Goal: Task Accomplishment & Management: Use online tool/utility

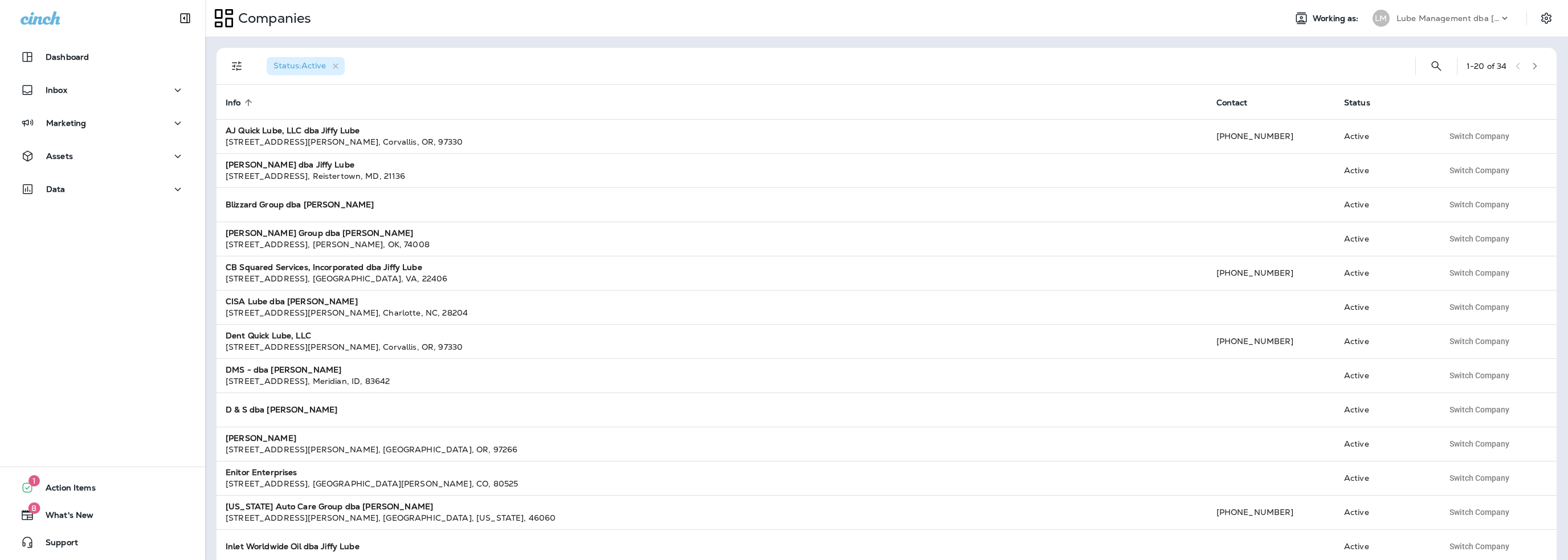
click at [1423, 15] on p "Lube Management dba [PERSON_NAME]" at bounding box center [1447, 18] width 102 height 9
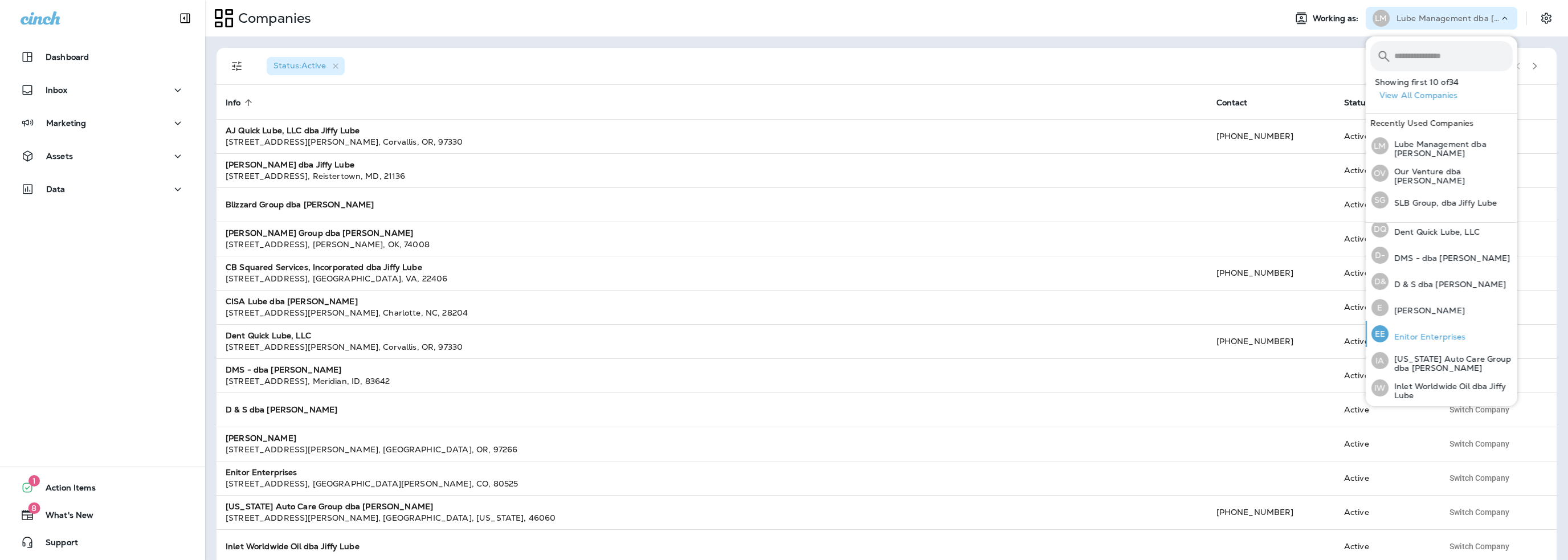
scroll to position [114, 0]
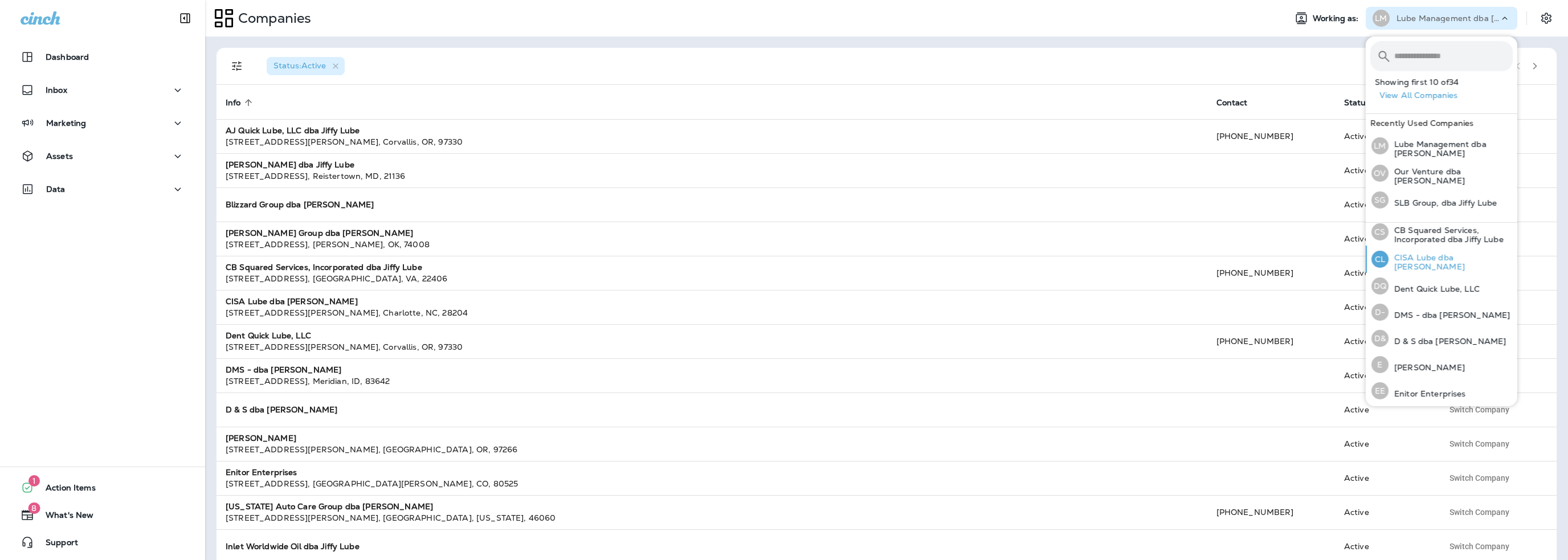
click at [1419, 262] on p "CISA Lube dba [PERSON_NAME]" at bounding box center [1451, 262] width 124 height 18
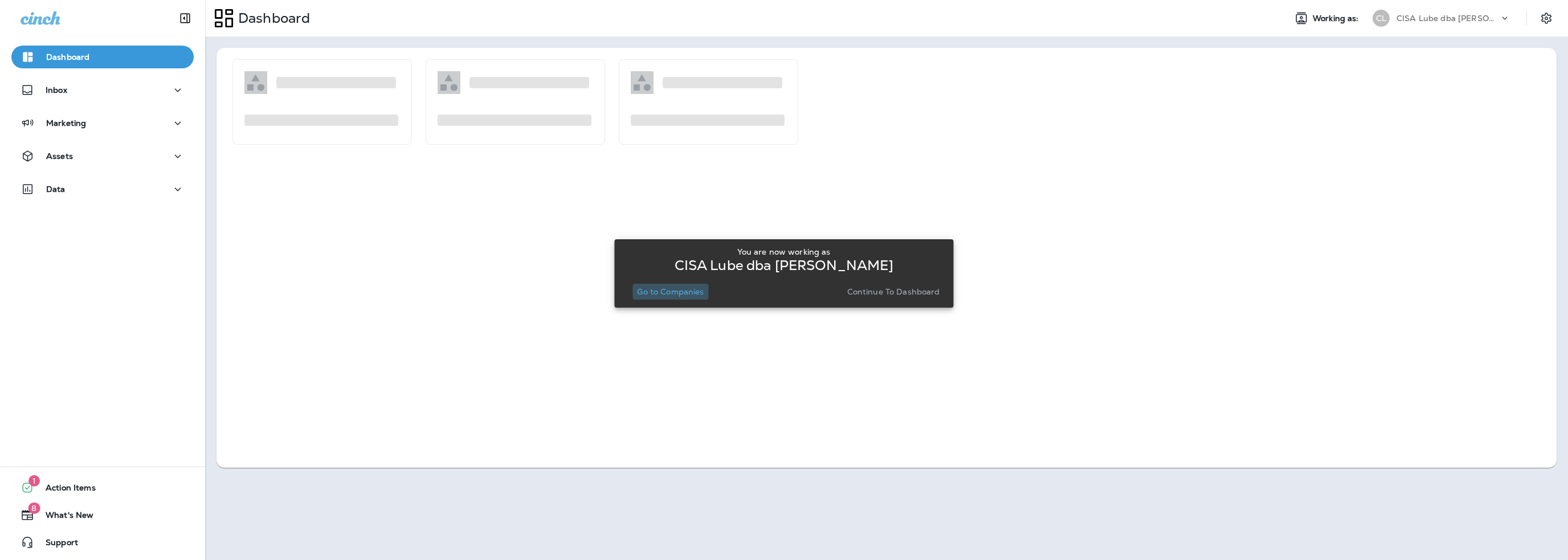
click at [691, 286] on button "Go to Companies" at bounding box center [670, 292] width 75 height 16
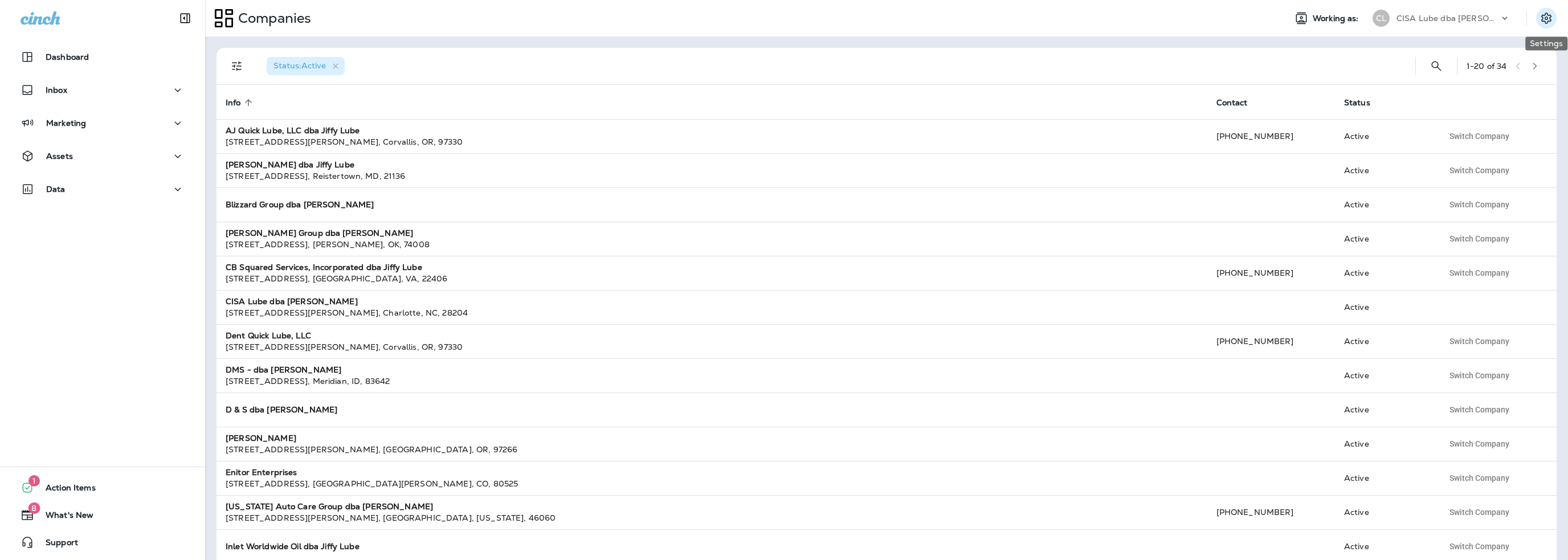
click at [1545, 20] on icon "Settings" at bounding box center [1546, 18] width 13 height 13
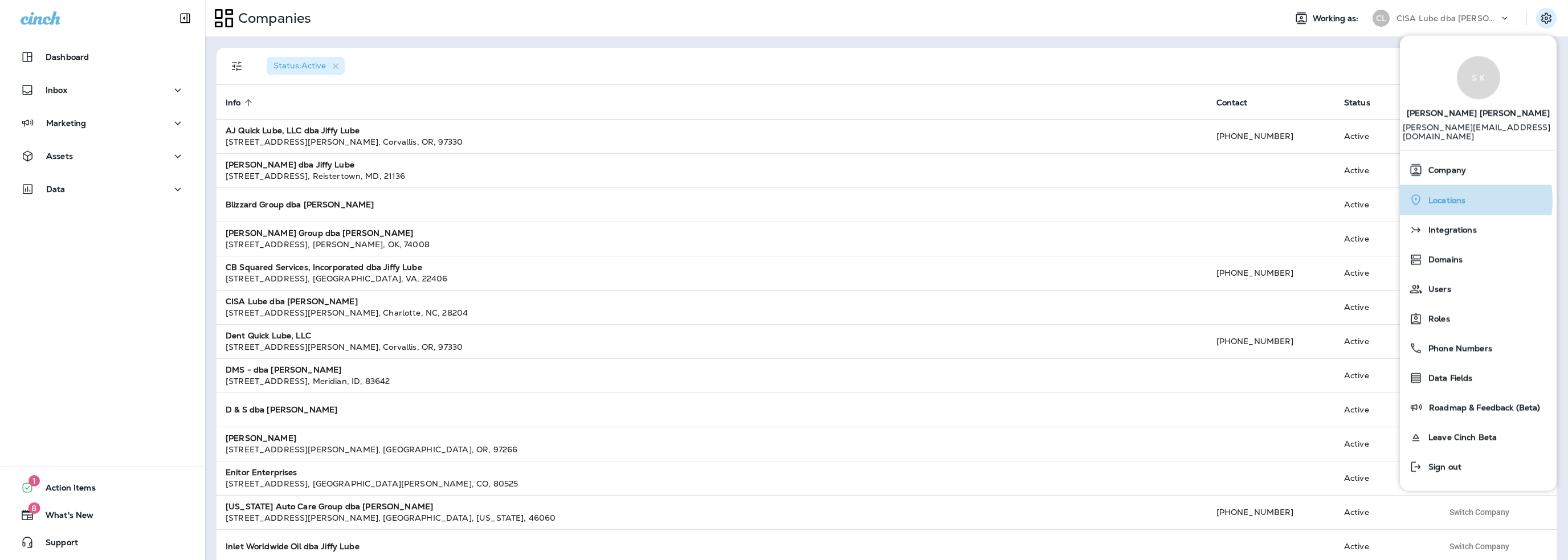
click at [1448, 195] on span "Locations" at bounding box center [1444, 200] width 43 height 10
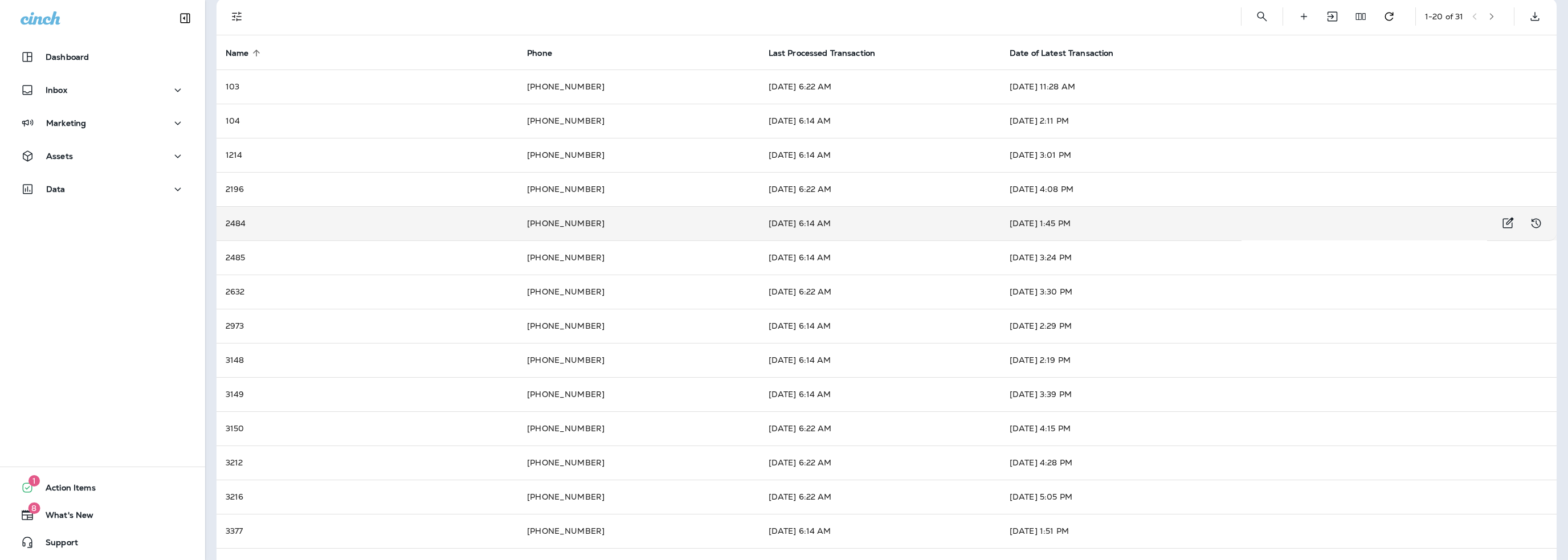
scroll to position [57, 0]
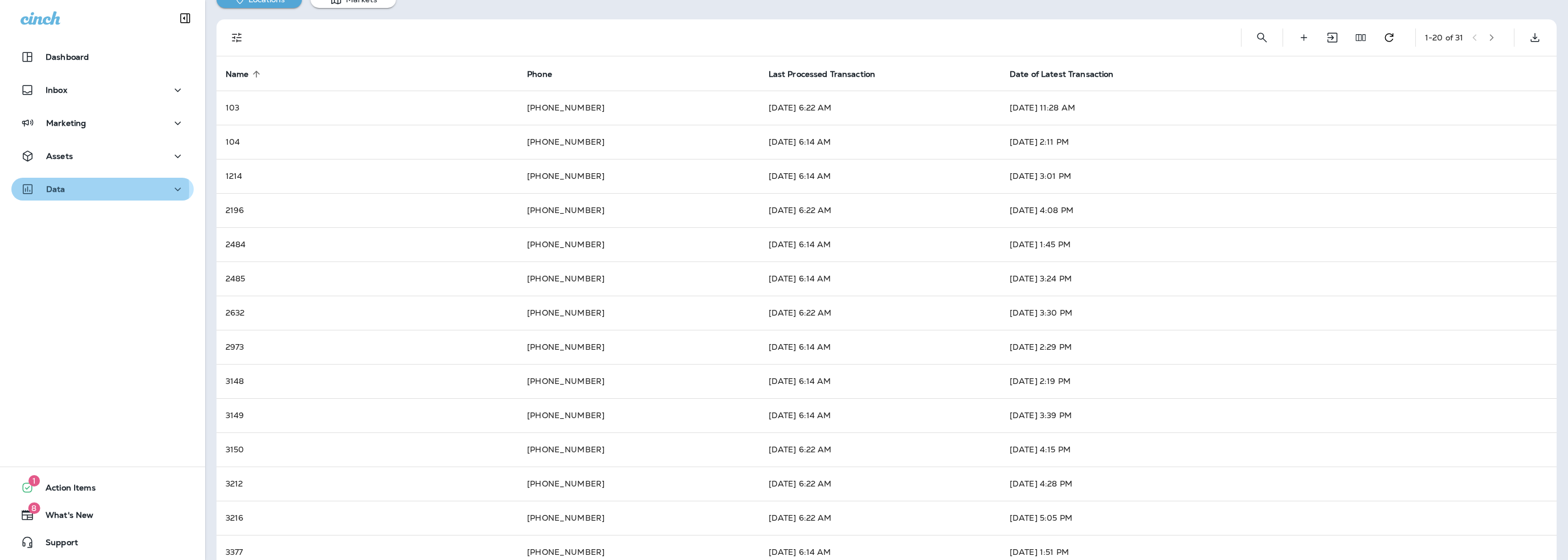
click at [80, 190] on div "Data" at bounding box center [103, 189] width 164 height 14
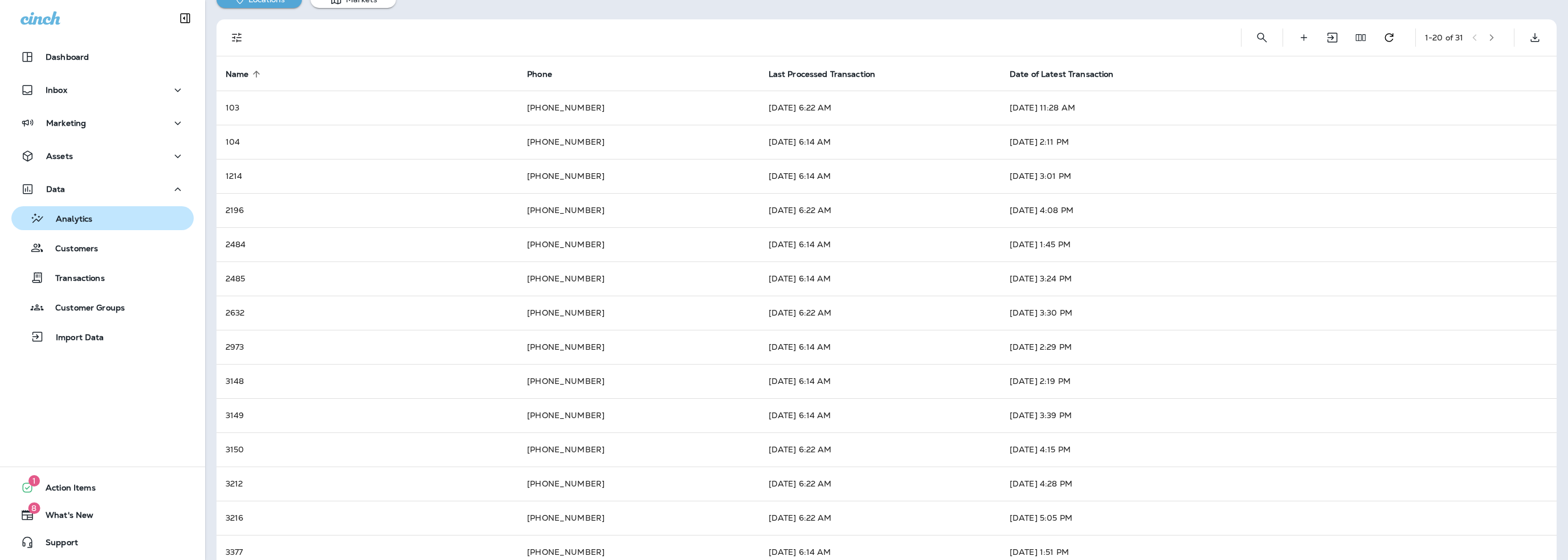
click at [84, 219] on p "Analytics" at bounding box center [68, 220] width 48 height 11
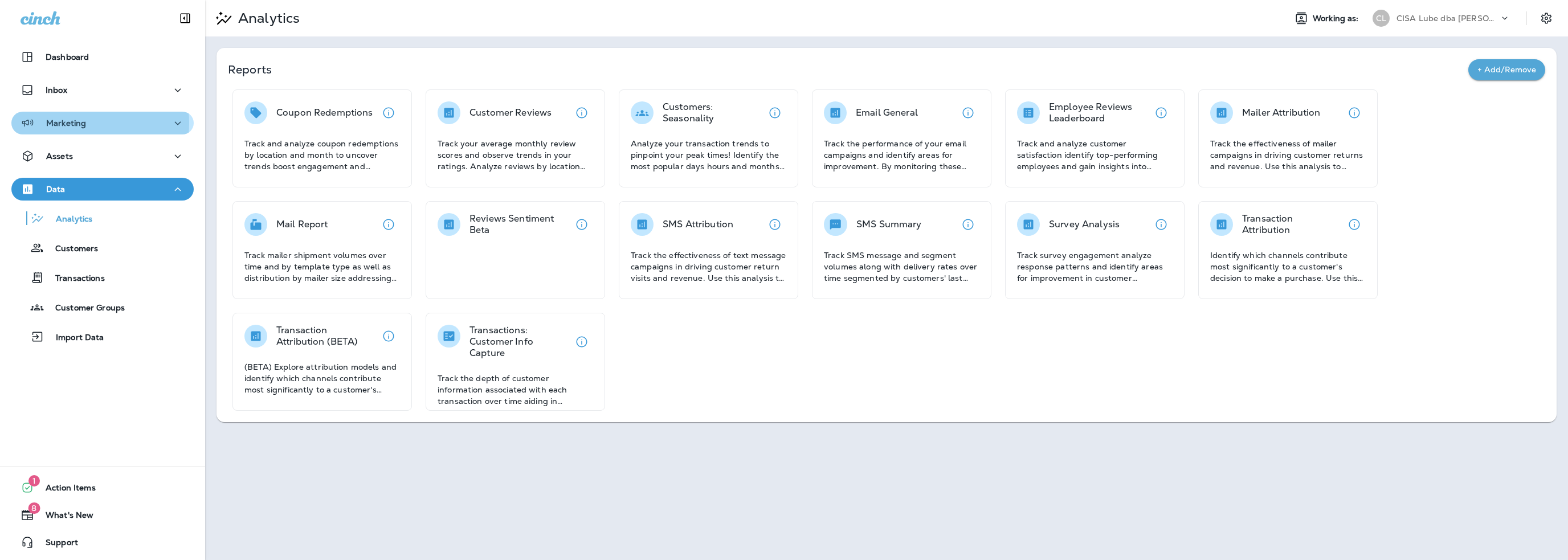
click at [85, 123] on p "Marketing" at bounding box center [66, 123] width 40 height 9
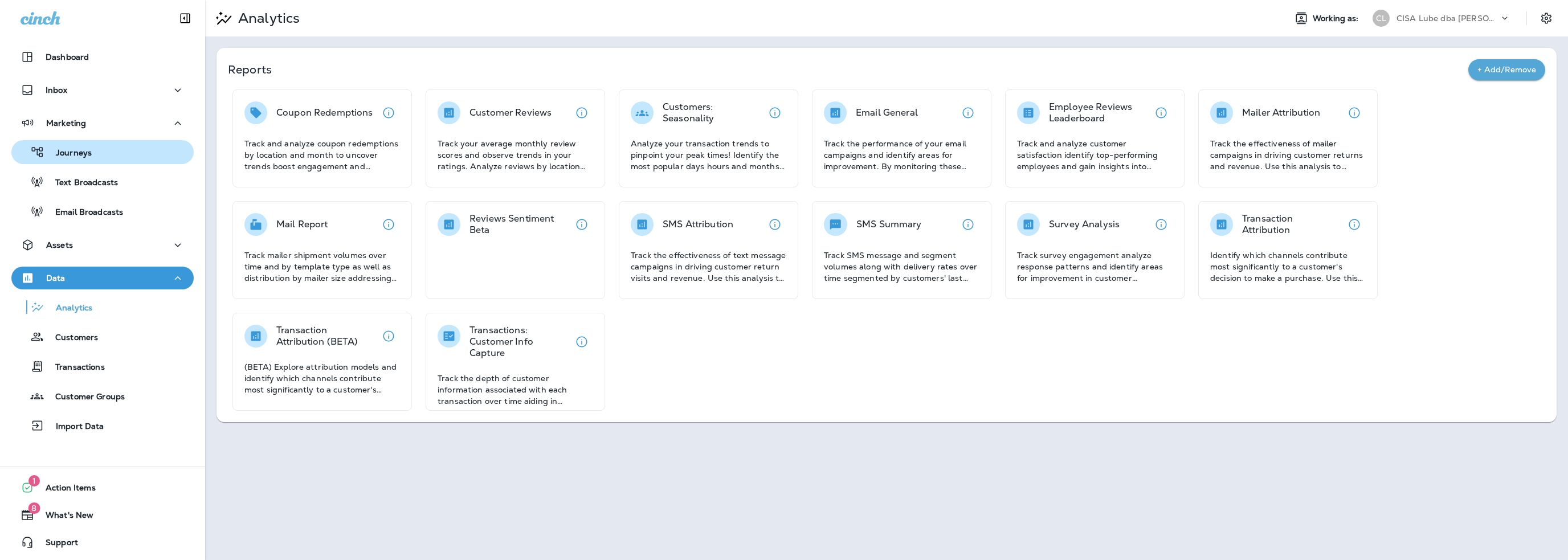
click at [88, 157] on p "Journeys" at bounding box center [68, 153] width 47 height 11
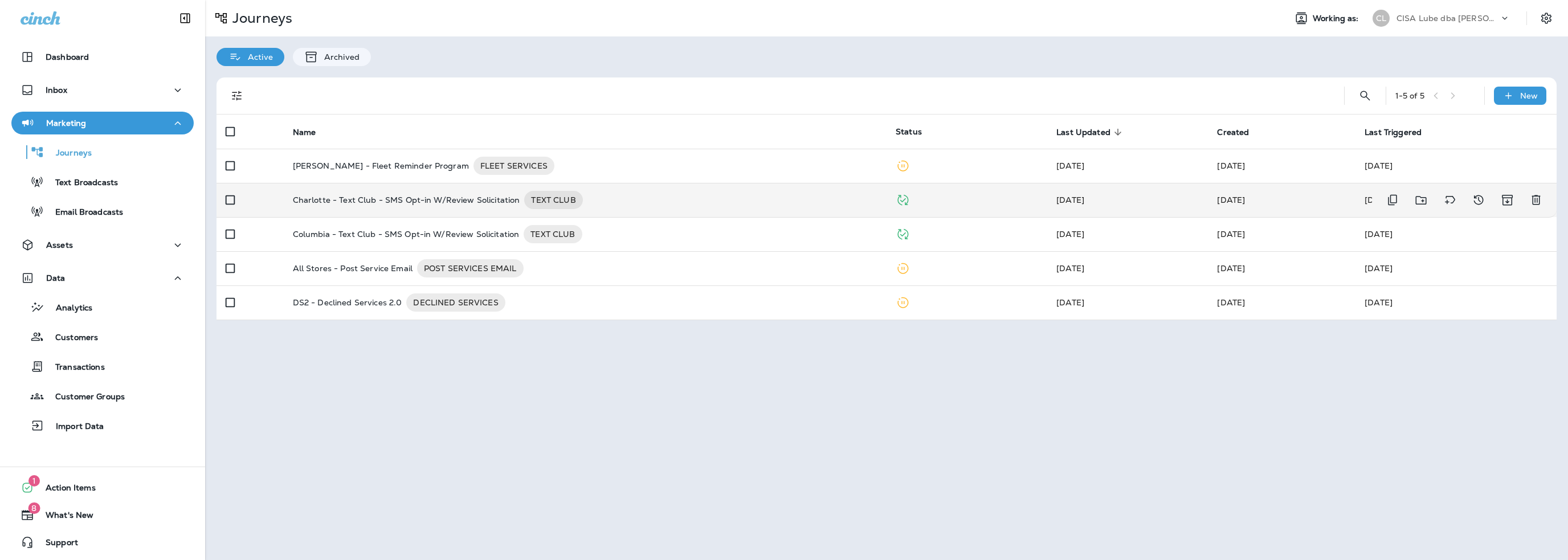
click at [435, 199] on p "Charlotte - Text Club - SMS Opt-in W/Review Solicitation" at bounding box center [406, 200] width 227 height 18
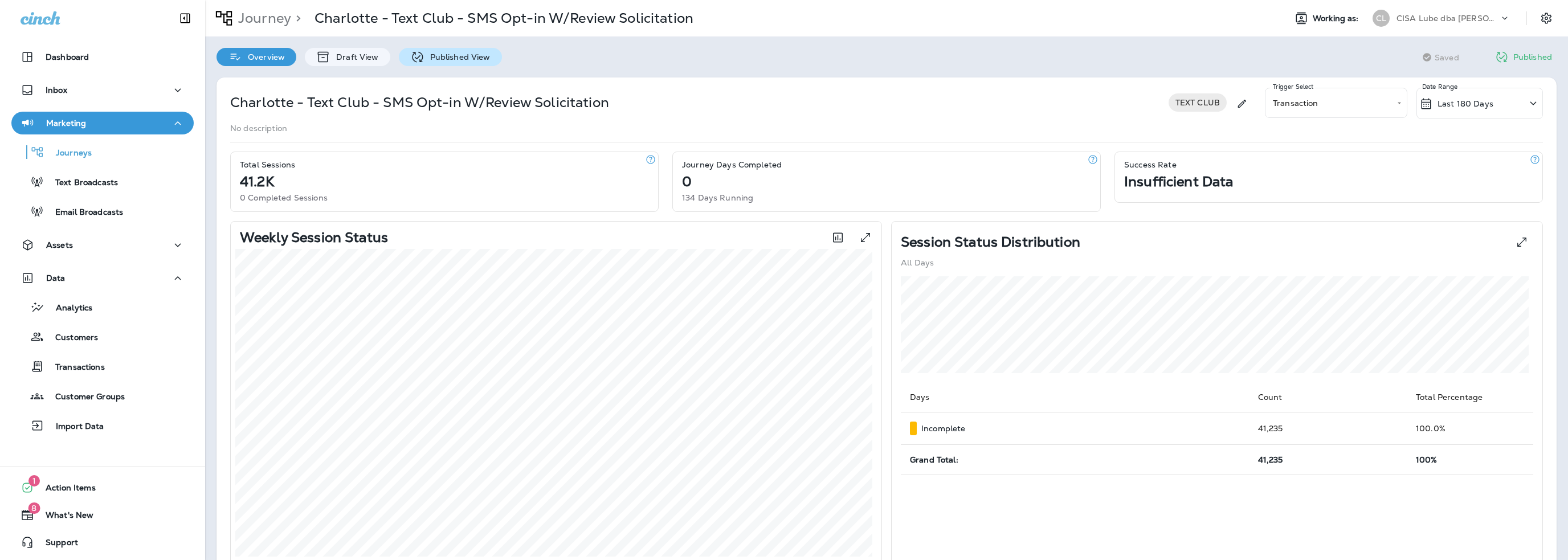
click at [433, 60] on p "Published View" at bounding box center [457, 57] width 66 height 9
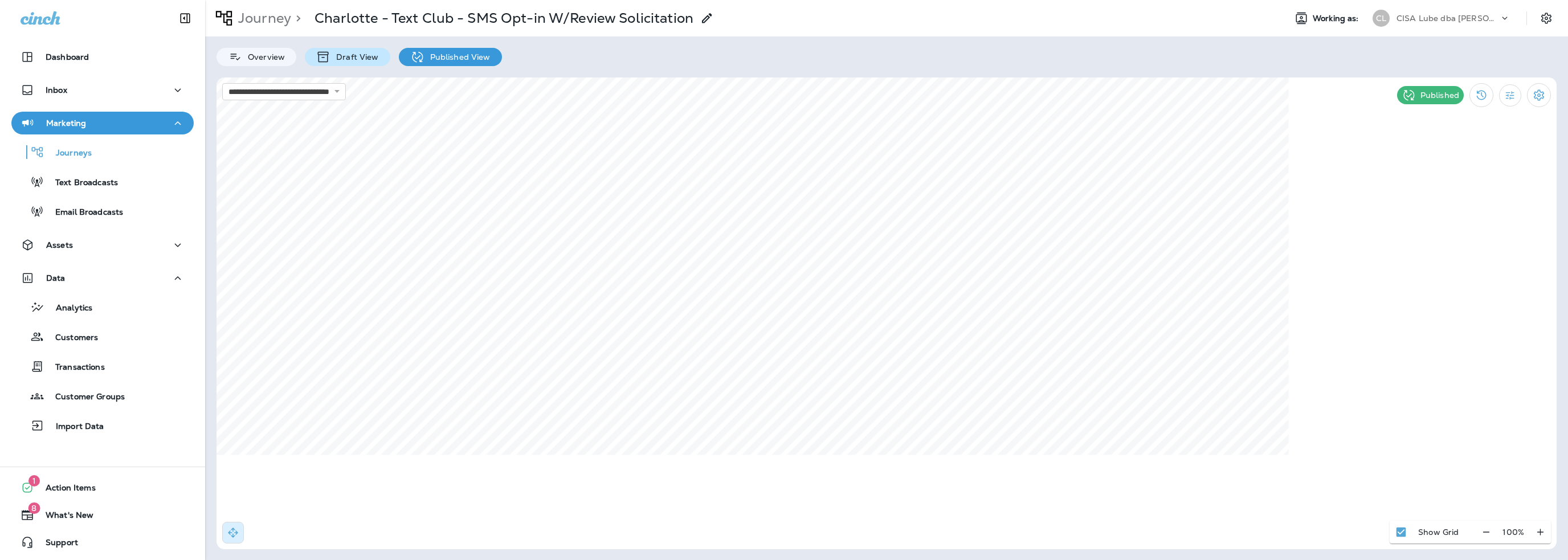
click at [349, 60] on p "Draft View" at bounding box center [354, 57] width 48 height 9
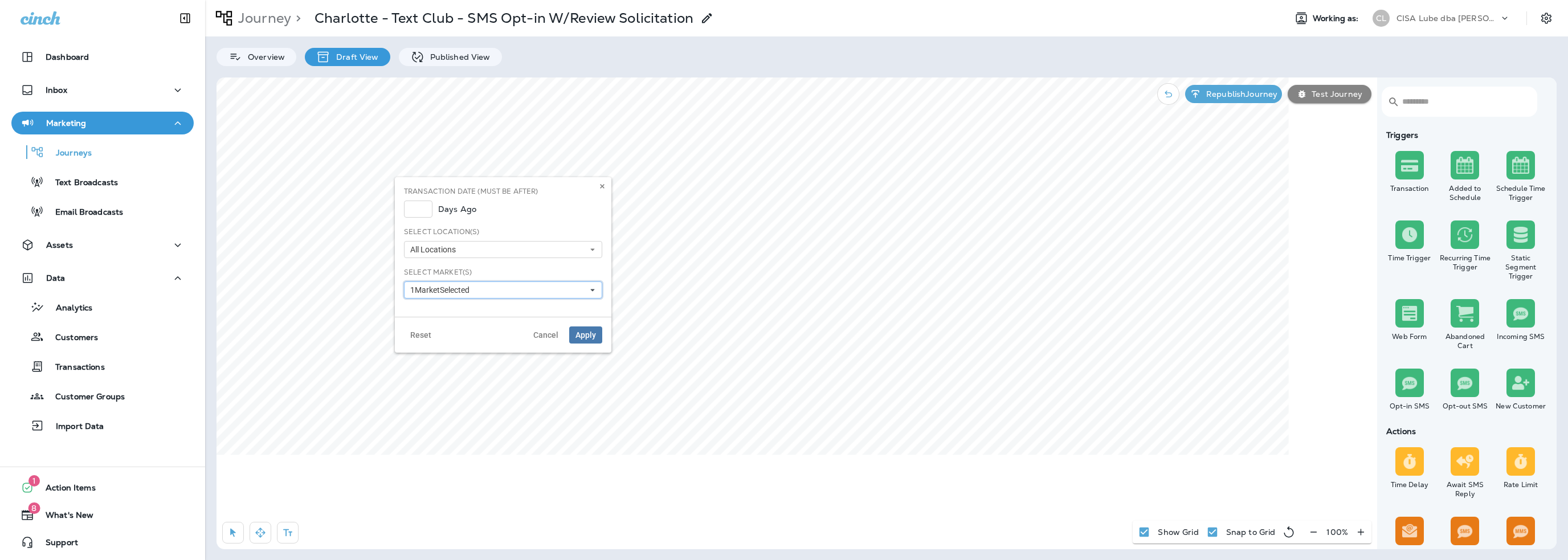
click at [449, 290] on span "1 Market Selected" at bounding box center [442, 290] width 64 height 10
